Goal: Task Accomplishment & Management: Complete application form

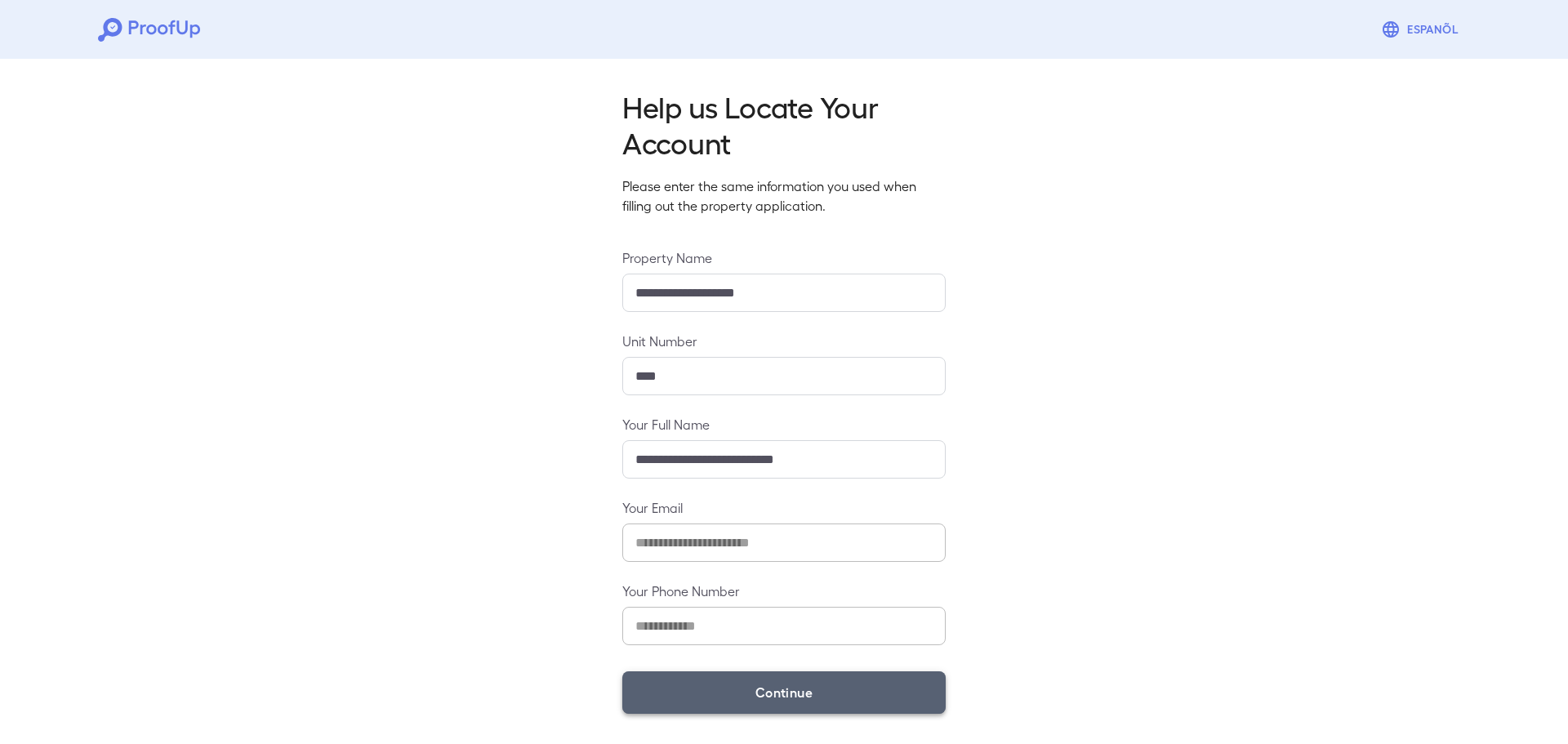
click at [732, 680] on button "Continue" at bounding box center [784, 692] width 324 height 42
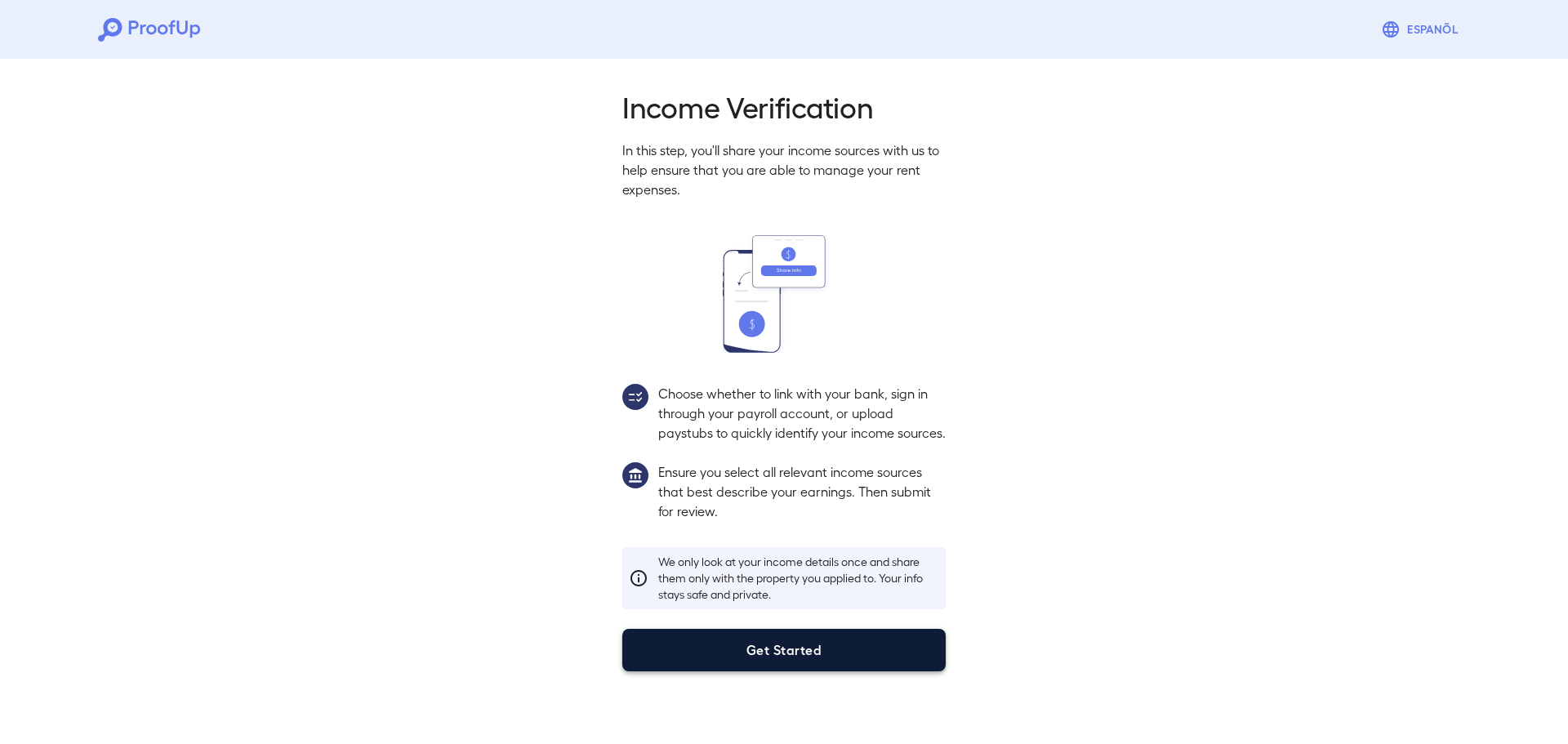
click at [767, 671] on button "Get Started" at bounding box center [784, 650] width 324 height 42
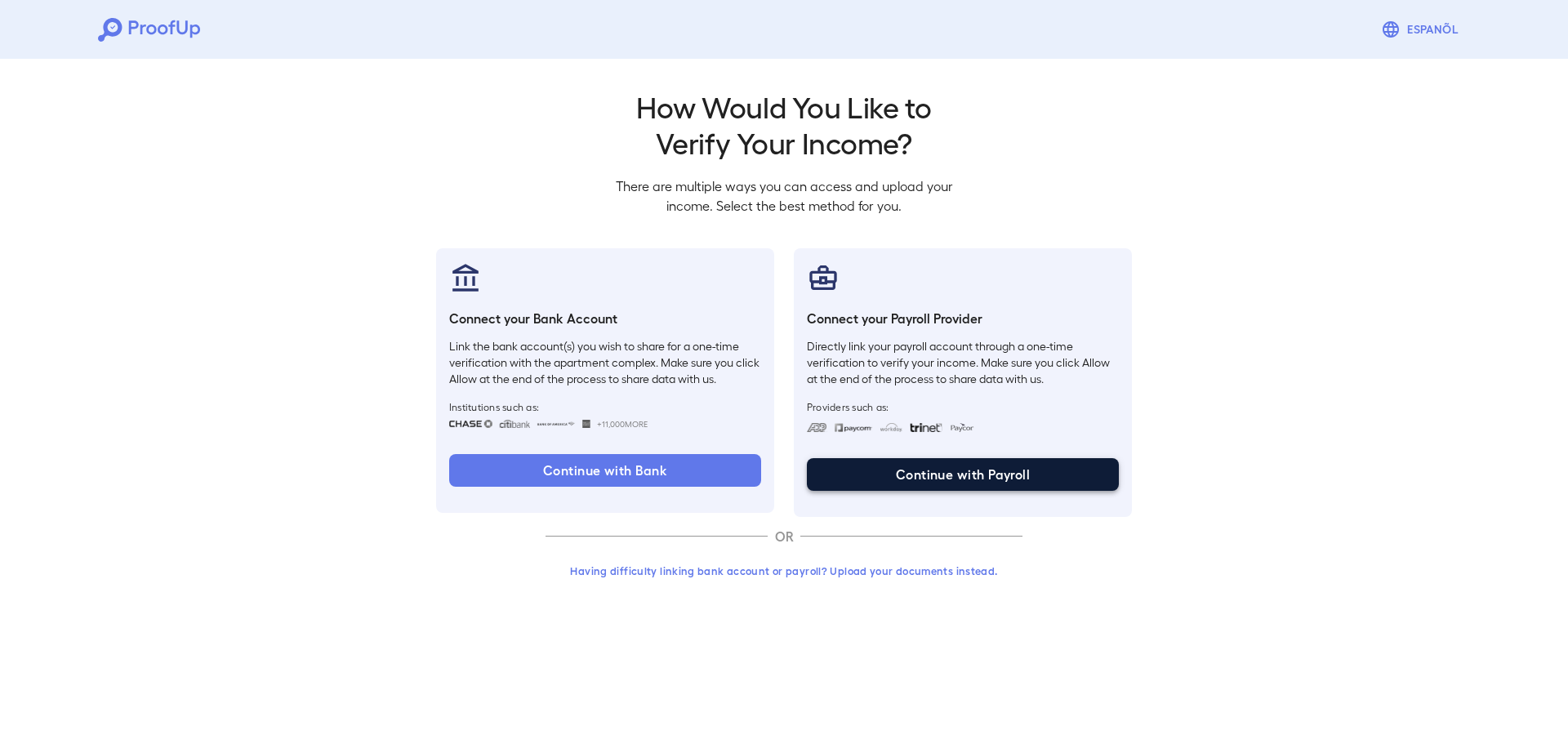
click at [944, 460] on button "Continue with Payroll" at bounding box center [963, 475] width 312 height 33
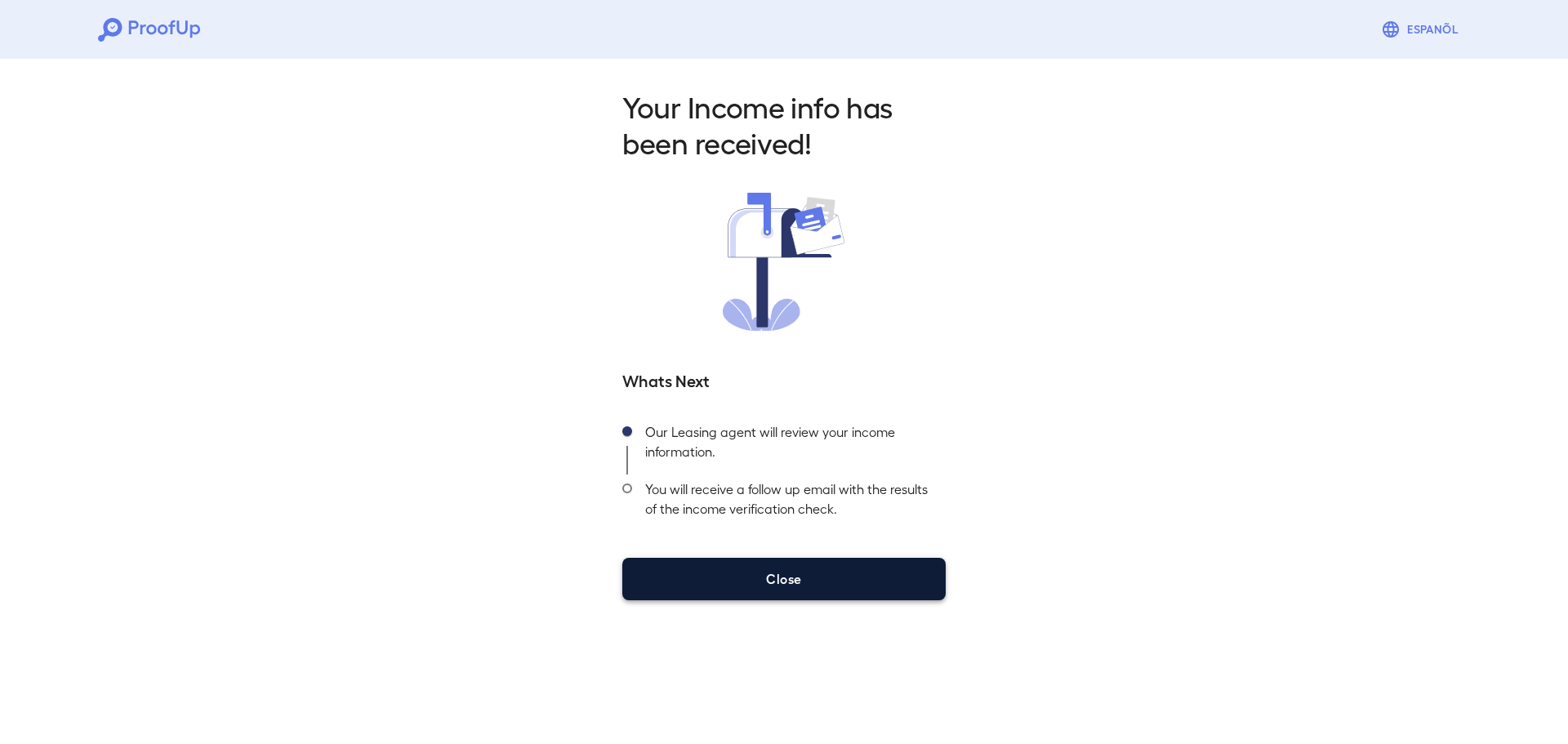
click at [886, 575] on button "Close" at bounding box center [784, 579] width 324 height 42
